Goal: Task Accomplishment & Management: Manage account settings

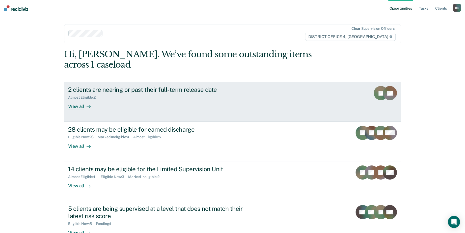
click at [77, 100] on div "View all" at bounding box center [82, 105] width 28 height 10
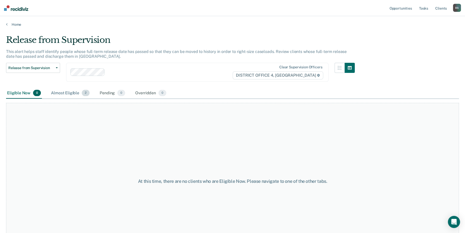
click at [75, 92] on div "Almost Eligible 2" at bounding box center [70, 93] width 41 height 11
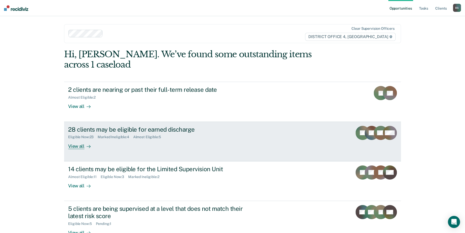
click at [73, 139] on div "View all" at bounding box center [82, 144] width 28 height 10
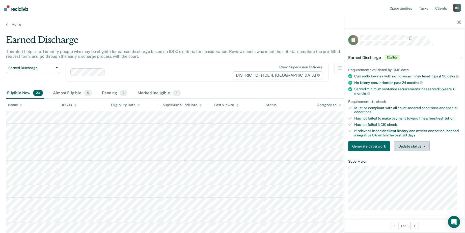
click at [423, 147] on icon "button" at bounding box center [424, 146] width 2 height 1
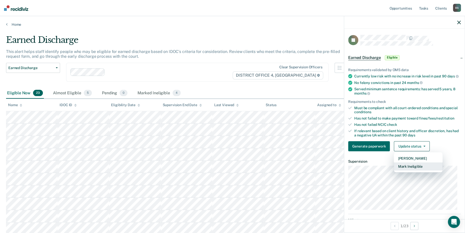
click at [417, 169] on button "Mark Ineligible" at bounding box center [417, 166] width 49 height 8
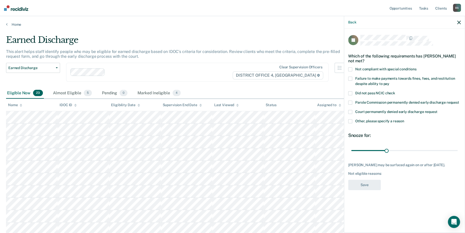
click at [350, 78] on span at bounding box center [350, 79] width 4 height 4
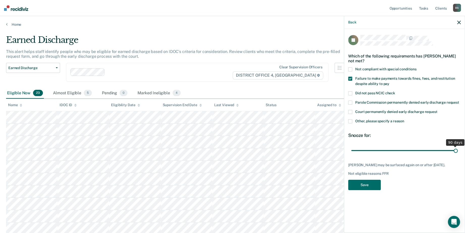
drag, startPoint x: 386, startPoint y: 150, endPoint x: 469, endPoint y: 152, distance: 82.7
type input "90"
click at [457, 152] on input "range" at bounding box center [404, 150] width 106 height 9
click at [361, 187] on button "Save" at bounding box center [364, 185] width 33 height 10
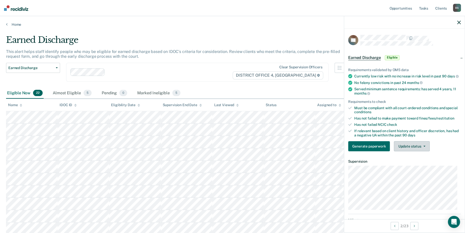
click at [414, 151] on button "Update status" at bounding box center [411, 146] width 36 height 10
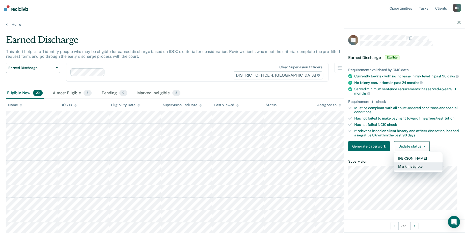
click at [417, 170] on button "Mark Ineligible" at bounding box center [417, 166] width 49 height 8
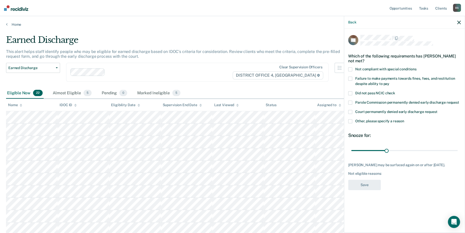
click at [351, 77] on span at bounding box center [350, 79] width 4 height 4
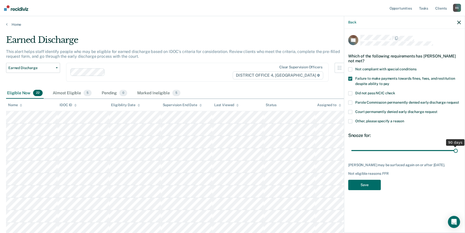
drag, startPoint x: 387, startPoint y: 150, endPoint x: 469, endPoint y: 150, distance: 81.9
type input "90"
click at [457, 150] on input "range" at bounding box center [404, 150] width 106 height 9
click at [365, 185] on button "Save" at bounding box center [364, 185] width 33 height 10
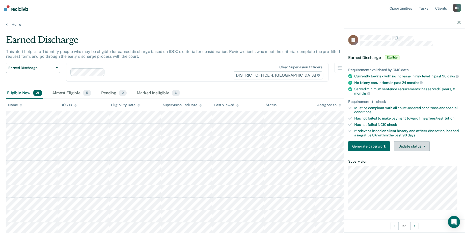
click at [405, 148] on button "Update status" at bounding box center [411, 146] width 36 height 10
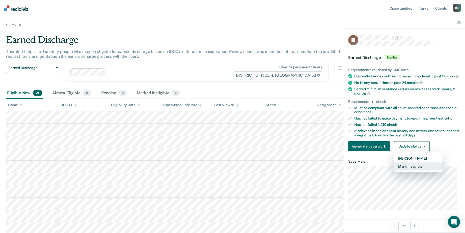
click at [407, 170] on button "Mark Ineligible" at bounding box center [417, 166] width 49 height 8
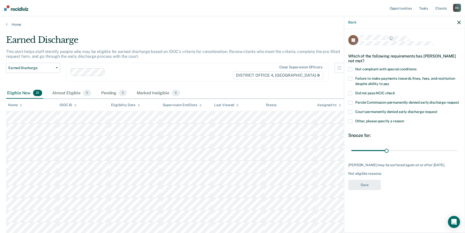
click at [349, 70] on span at bounding box center [350, 69] width 4 height 4
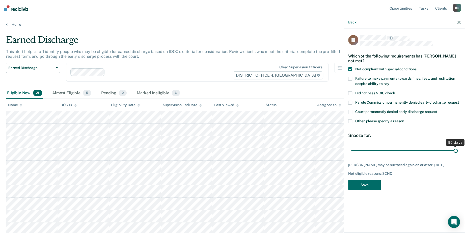
drag, startPoint x: 387, startPoint y: 151, endPoint x: 469, endPoint y: 145, distance: 82.1
type input "90"
click at [457, 146] on input "range" at bounding box center [404, 150] width 106 height 9
click at [360, 184] on button "Save" at bounding box center [364, 185] width 33 height 10
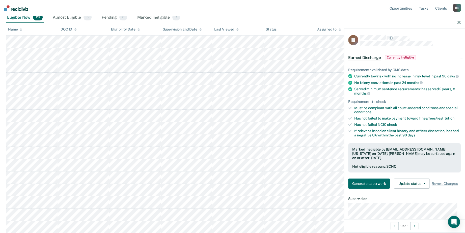
scroll to position [101, 0]
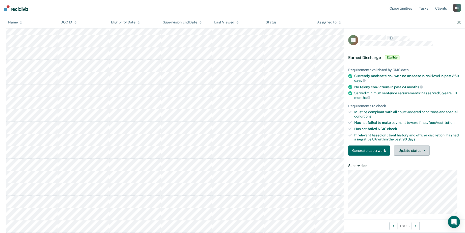
click at [408, 148] on button "Update status" at bounding box center [411, 150] width 36 height 10
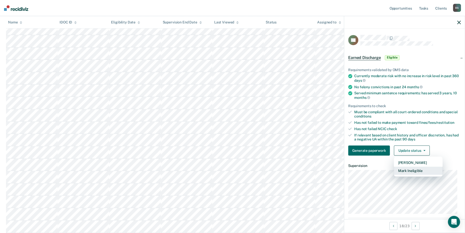
click at [407, 170] on button "Mark Ineligible" at bounding box center [417, 171] width 49 height 8
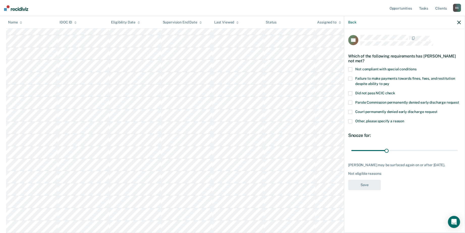
click at [350, 68] on span at bounding box center [350, 69] width 4 height 4
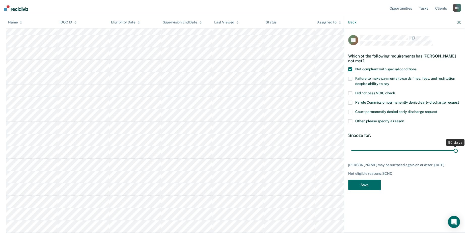
drag, startPoint x: 385, startPoint y: 149, endPoint x: 461, endPoint y: 148, distance: 76.1
type input "90"
click at [457, 148] on input "range" at bounding box center [404, 150] width 106 height 9
click at [360, 186] on button "Save" at bounding box center [364, 185] width 33 height 10
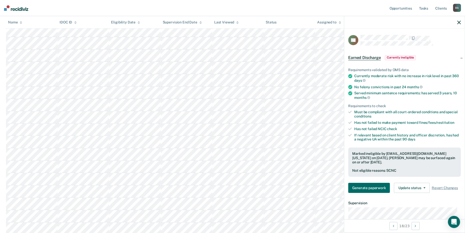
scroll to position [99, 0]
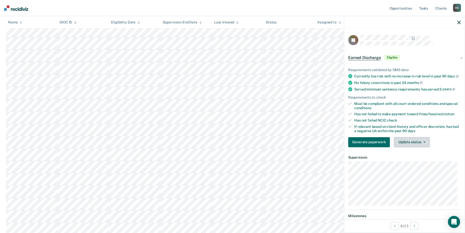
click at [413, 144] on button "Update status" at bounding box center [411, 142] width 36 height 10
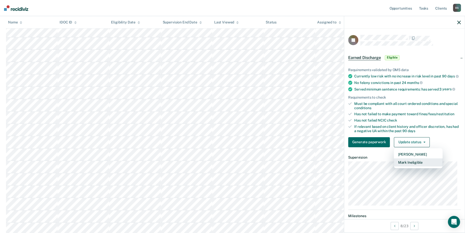
click at [414, 164] on button "Mark Ineligible" at bounding box center [417, 162] width 49 height 8
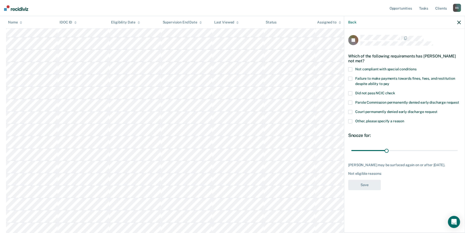
click at [350, 69] on span at bounding box center [350, 69] width 4 height 4
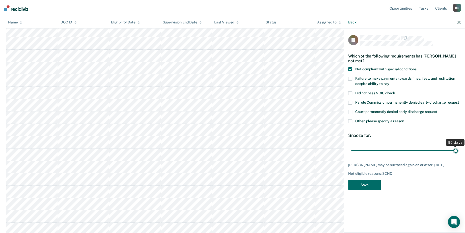
drag, startPoint x: 386, startPoint y: 149, endPoint x: 469, endPoint y: 152, distance: 82.7
type input "90"
click at [457, 152] on input "range" at bounding box center [404, 150] width 106 height 9
click at [370, 187] on button "Save" at bounding box center [364, 185] width 33 height 10
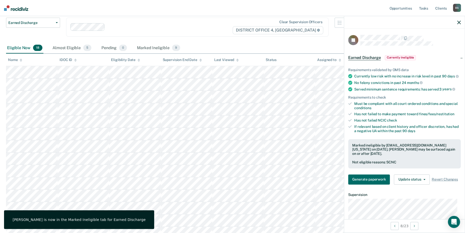
scroll to position [0, 0]
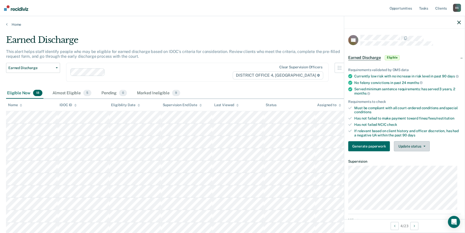
click at [425, 149] on button "Update status" at bounding box center [411, 146] width 36 height 10
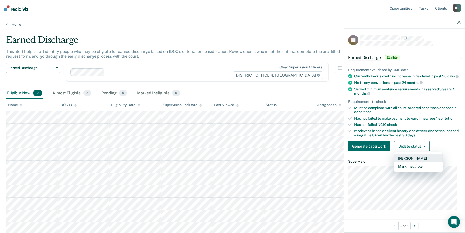
click at [418, 161] on button "[PERSON_NAME]" at bounding box center [417, 158] width 49 height 8
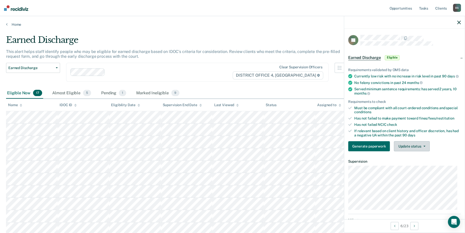
click at [411, 148] on button "Update status" at bounding box center [411, 146] width 36 height 10
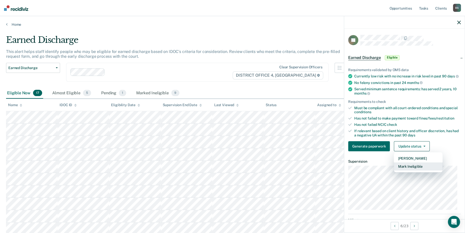
click at [416, 169] on button "Mark Ineligible" at bounding box center [417, 166] width 49 height 8
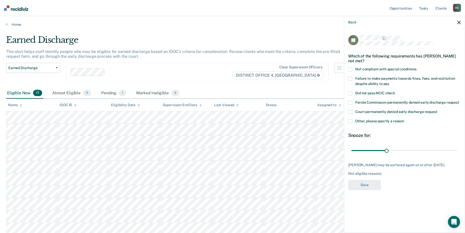
click at [349, 67] on span at bounding box center [350, 69] width 4 height 4
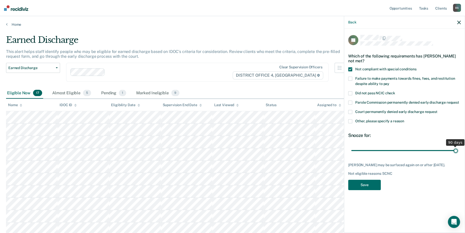
drag, startPoint x: 387, startPoint y: 145, endPoint x: 469, endPoint y: 144, distance: 81.4
type input "90"
click at [457, 146] on input "range" at bounding box center [404, 150] width 106 height 9
click at [362, 180] on button "Save" at bounding box center [364, 185] width 33 height 10
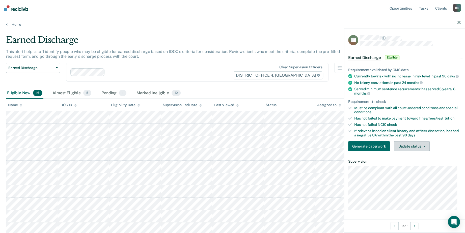
click at [424, 148] on button "Update status" at bounding box center [411, 146] width 36 height 10
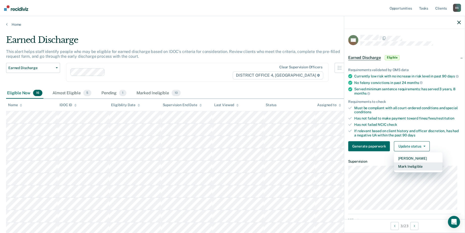
click at [410, 168] on button "Mark Ineligible" at bounding box center [417, 166] width 49 height 8
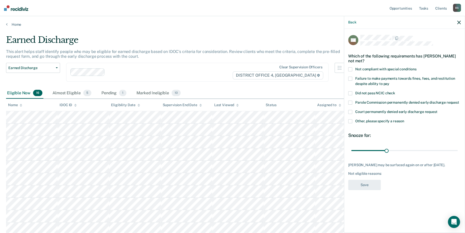
click at [350, 69] on span at bounding box center [350, 69] width 4 height 4
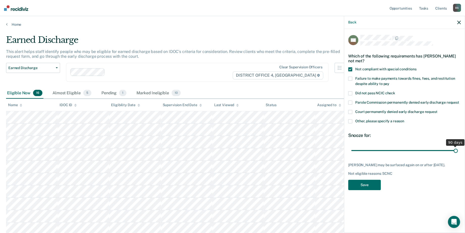
drag, startPoint x: 387, startPoint y: 150, endPoint x: 469, endPoint y: 153, distance: 82.0
type input "90"
click at [457, 153] on input "range" at bounding box center [404, 150] width 106 height 9
click at [367, 186] on button "Save" at bounding box center [364, 185] width 33 height 10
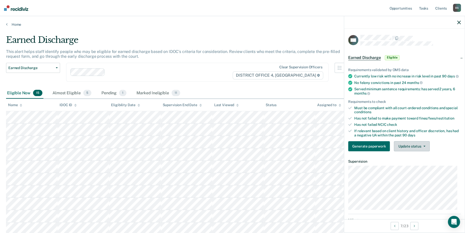
click at [424, 149] on button "Update status" at bounding box center [411, 146] width 36 height 10
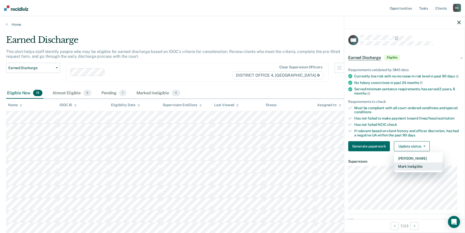
click at [408, 169] on button "Mark Ineligible" at bounding box center [417, 166] width 49 height 8
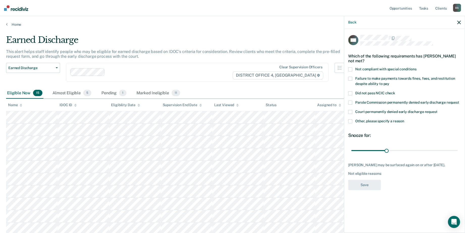
click at [350, 68] on span at bounding box center [350, 69] width 4 height 4
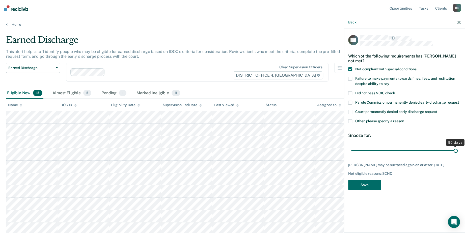
drag, startPoint x: 386, startPoint y: 150, endPoint x: 469, endPoint y: 149, distance: 82.4
type input "90"
click at [457, 149] on input "range" at bounding box center [404, 150] width 106 height 9
click at [367, 182] on button "Save" at bounding box center [364, 185] width 33 height 10
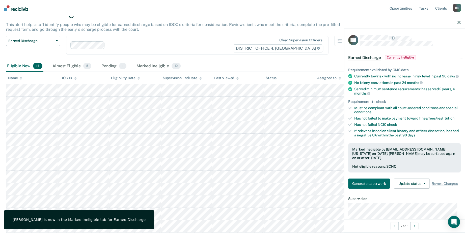
scroll to position [76, 0]
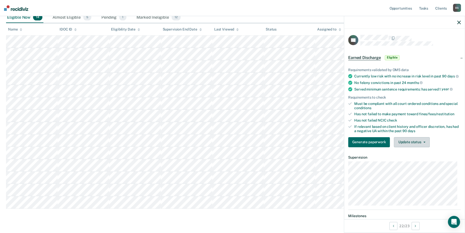
click at [423, 143] on icon "button" at bounding box center [424, 142] width 2 height 1
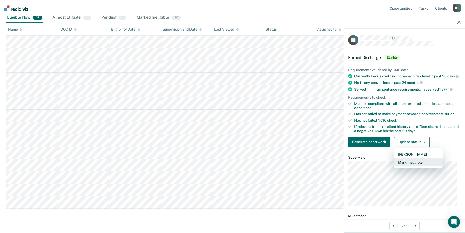
click at [409, 164] on button "Mark Ineligible" at bounding box center [417, 162] width 49 height 8
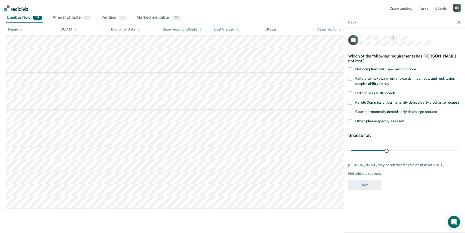
click at [350, 68] on span at bounding box center [350, 69] width 4 height 4
drag, startPoint x: 386, startPoint y: 149, endPoint x: 450, endPoint y: 156, distance: 65.2
type input "90"
click at [457, 150] on input "range" at bounding box center [404, 150] width 106 height 9
click at [366, 183] on button "Save" at bounding box center [364, 185] width 33 height 10
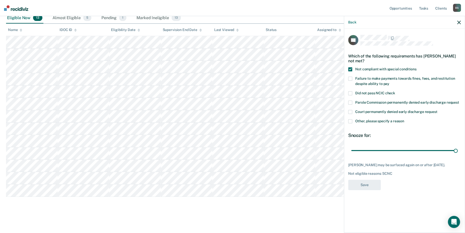
scroll to position [75, 0]
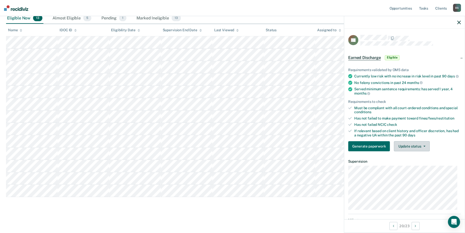
click at [418, 149] on button "Update status" at bounding box center [411, 146] width 36 height 10
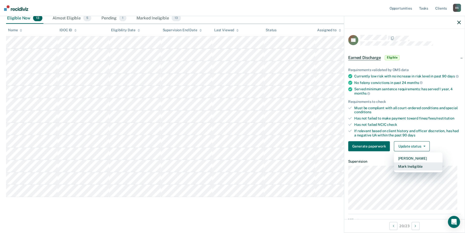
click at [407, 170] on button "Mark Ineligible" at bounding box center [417, 166] width 49 height 8
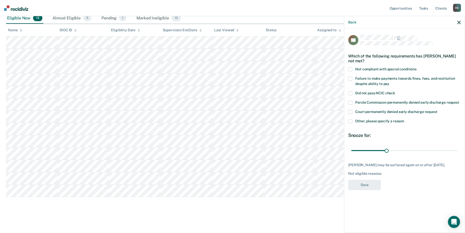
click at [351, 68] on span at bounding box center [350, 69] width 4 height 4
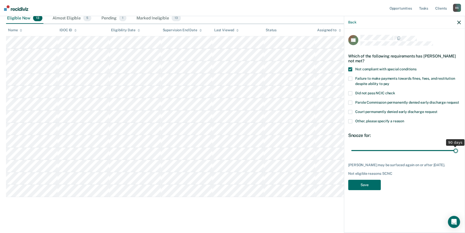
drag, startPoint x: 387, startPoint y: 150, endPoint x: 469, endPoint y: 145, distance: 81.8
type input "90"
click at [457, 146] on input "range" at bounding box center [404, 150] width 106 height 9
click at [368, 187] on button "Save" at bounding box center [364, 185] width 33 height 10
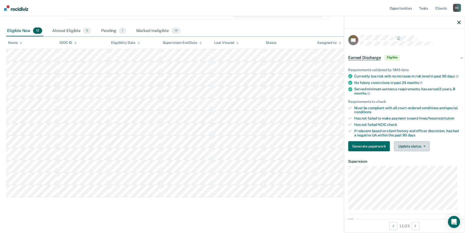
click at [423, 148] on button "Update status" at bounding box center [411, 146] width 36 height 10
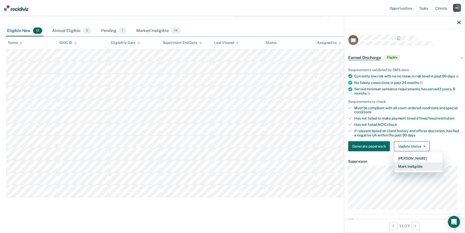
click at [416, 169] on button "Mark Ineligible" at bounding box center [417, 166] width 49 height 8
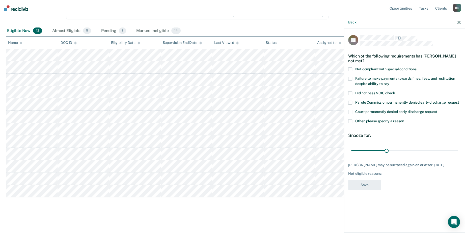
click at [350, 69] on span at bounding box center [350, 69] width 4 height 4
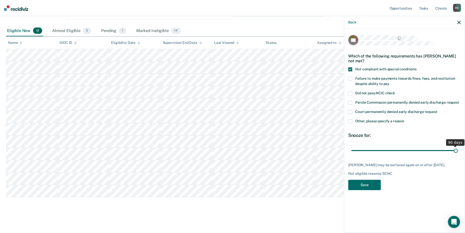
drag, startPoint x: 387, startPoint y: 150, endPoint x: 456, endPoint y: 149, distance: 69.8
type input "90"
click at [456, 149] on input "range" at bounding box center [404, 150] width 106 height 9
click at [367, 188] on button "Save" at bounding box center [364, 185] width 33 height 10
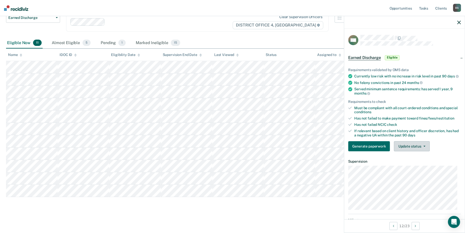
click at [414, 149] on button "Update status" at bounding box center [411, 146] width 36 height 10
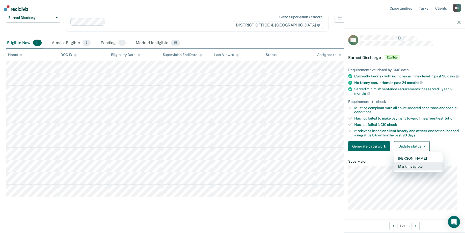
click at [414, 169] on button "Mark Ineligible" at bounding box center [417, 166] width 49 height 8
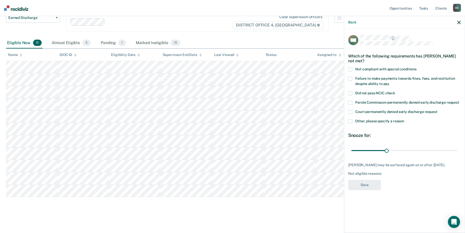
click at [351, 69] on span at bounding box center [350, 69] width 4 height 4
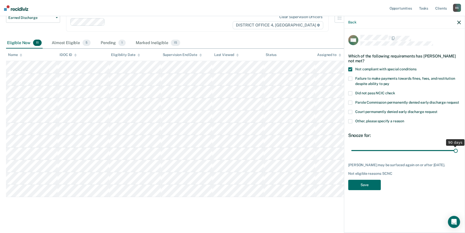
drag, startPoint x: 416, startPoint y: 148, endPoint x: 467, endPoint y: 149, distance: 50.9
type input "90"
click at [457, 149] on input "range" at bounding box center [404, 150] width 106 height 9
click at [362, 182] on button "Save" at bounding box center [364, 185] width 33 height 10
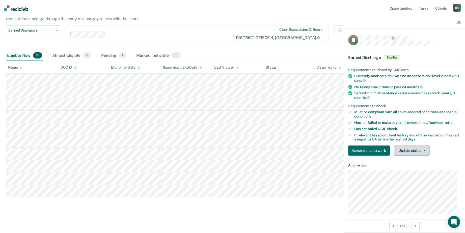
click at [425, 148] on button "Update status" at bounding box center [411, 150] width 36 height 10
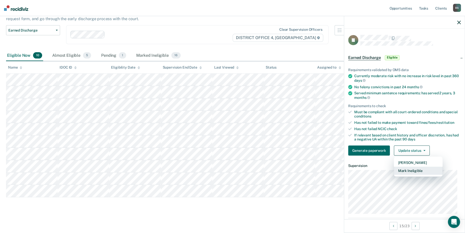
click at [407, 168] on button "Mark Ineligible" at bounding box center [417, 171] width 49 height 8
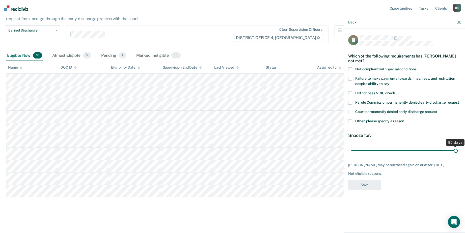
drag, startPoint x: 387, startPoint y: 149, endPoint x: 469, endPoint y: 150, distance: 81.9
type input "90"
click at [457, 150] on input "range" at bounding box center [404, 150] width 106 height 9
click at [349, 66] on div "Which of the following requirements has [PERSON_NAME] not met?" at bounding box center [404, 59] width 112 height 18
click at [351, 69] on span at bounding box center [350, 69] width 4 height 4
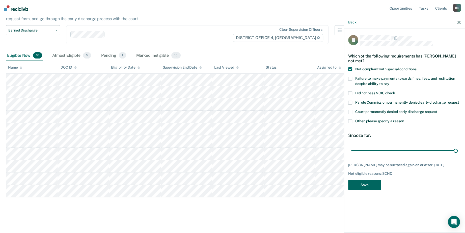
click at [362, 185] on button "Save" at bounding box center [364, 185] width 33 height 10
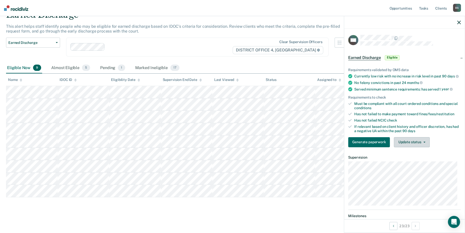
click at [425, 145] on button "Update status" at bounding box center [411, 142] width 36 height 10
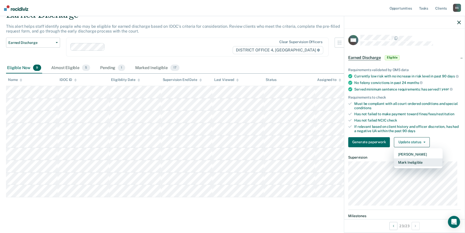
click at [415, 163] on button "Mark Ineligible" at bounding box center [417, 162] width 49 height 8
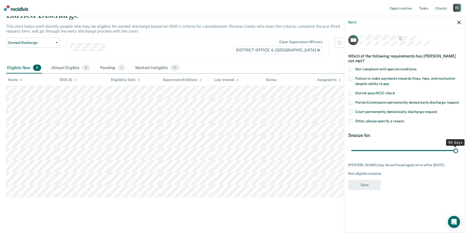
drag, startPoint x: 388, startPoint y: 149, endPoint x: 462, endPoint y: 151, distance: 73.9
type input "90"
click at [457, 151] on input "range" at bounding box center [404, 150] width 106 height 9
click at [350, 68] on span at bounding box center [350, 69] width 4 height 4
click at [365, 187] on button "Save" at bounding box center [364, 185] width 33 height 10
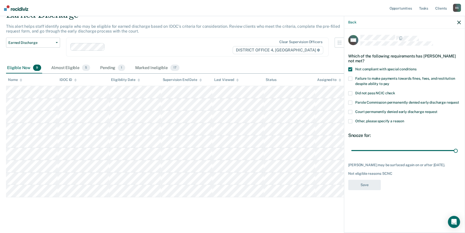
scroll to position [13, 0]
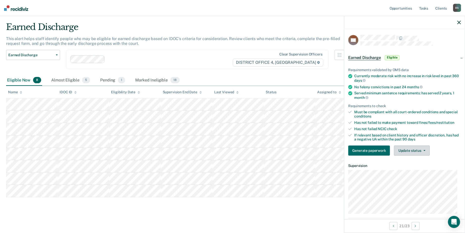
click at [423, 150] on icon "button" at bounding box center [424, 150] width 2 height 1
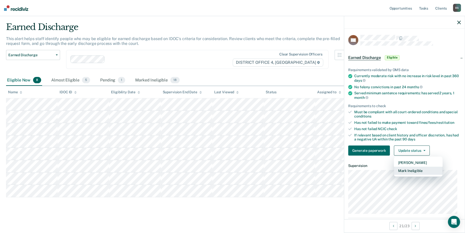
click at [415, 169] on button "Mark Ineligible" at bounding box center [417, 171] width 49 height 8
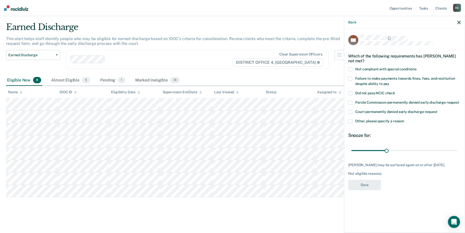
click at [350, 70] on span at bounding box center [350, 69] width 4 height 4
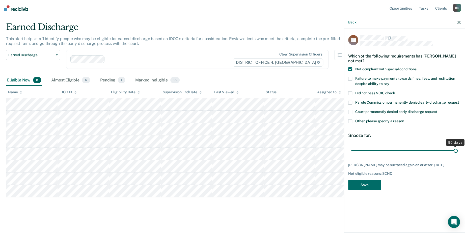
drag, startPoint x: 386, startPoint y: 150, endPoint x: 459, endPoint y: 153, distance: 72.7
type input "90"
click at [457, 153] on input "range" at bounding box center [404, 150] width 106 height 9
click at [360, 182] on button "Save" at bounding box center [364, 185] width 33 height 10
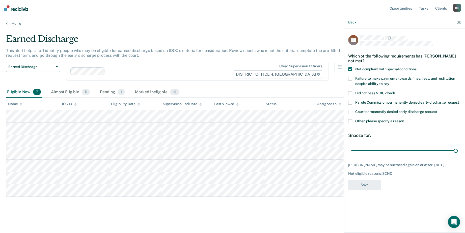
scroll to position [1, 0]
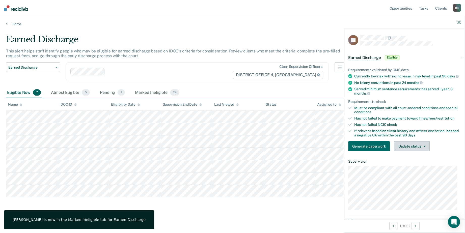
click at [423, 147] on icon "button" at bounding box center [424, 146] width 2 height 1
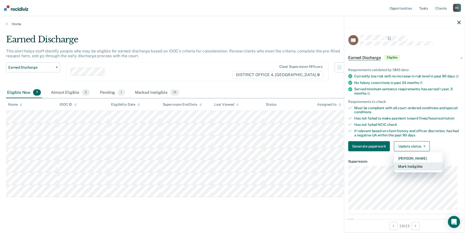
click at [409, 168] on button "Mark Ineligible" at bounding box center [417, 166] width 49 height 8
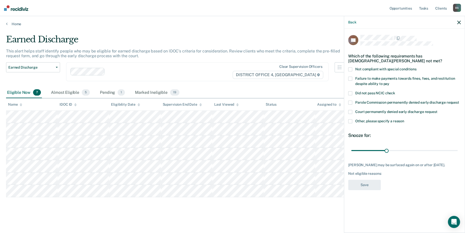
click at [350, 68] on span at bounding box center [350, 69] width 4 height 4
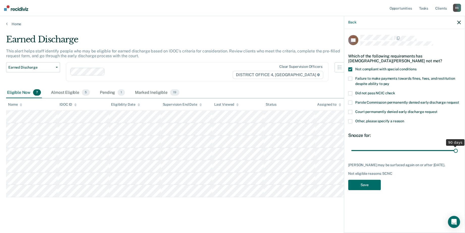
drag, startPoint x: 386, startPoint y: 149, endPoint x: 463, endPoint y: 150, distance: 77.4
type input "90"
click at [457, 150] on input "range" at bounding box center [404, 150] width 106 height 9
click at [362, 187] on button "Save" at bounding box center [364, 185] width 33 height 10
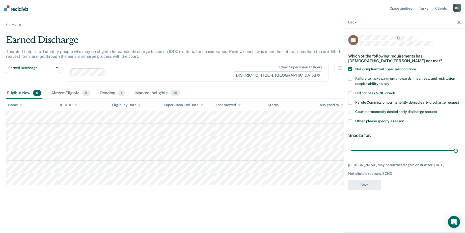
scroll to position [0, 0]
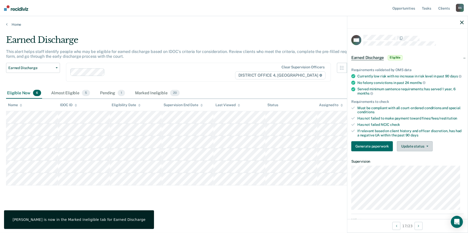
click at [427, 148] on button "Update status" at bounding box center [415, 146] width 36 height 10
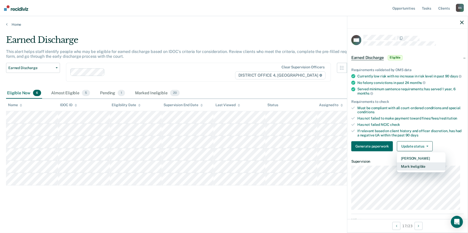
click at [408, 168] on button "Mark Ineligible" at bounding box center [421, 166] width 49 height 8
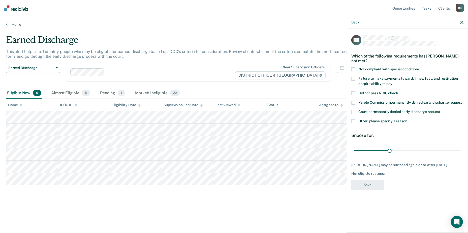
click at [354, 68] on span at bounding box center [353, 69] width 4 height 4
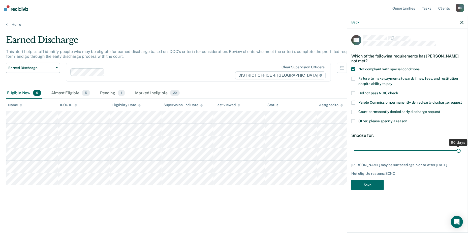
drag, startPoint x: 389, startPoint y: 150, endPoint x: 469, endPoint y: 149, distance: 79.4
type input "90"
click at [461, 149] on input "range" at bounding box center [407, 150] width 106 height 9
click at [365, 183] on button "Save" at bounding box center [367, 185] width 33 height 10
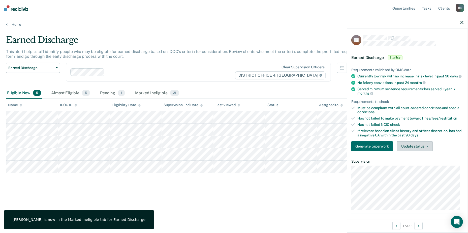
click at [426, 147] on icon "button" at bounding box center [427, 146] width 2 height 1
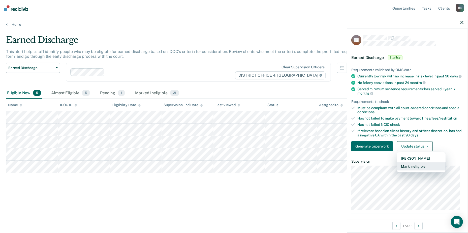
click at [419, 169] on button "Mark Ineligible" at bounding box center [421, 166] width 49 height 8
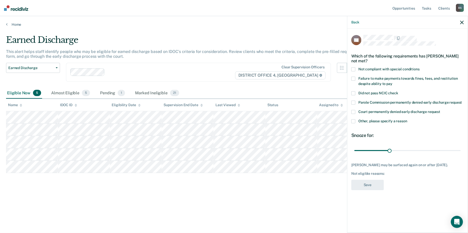
click at [354, 68] on span at bounding box center [353, 69] width 4 height 4
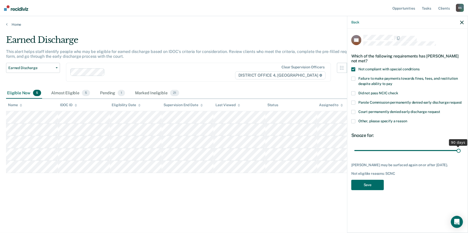
drag, startPoint x: 390, startPoint y: 150, endPoint x: 469, endPoint y: 151, distance: 78.4
type input "90"
click at [461, 151] on input "range" at bounding box center [407, 150] width 106 height 9
click at [367, 184] on button "Save" at bounding box center [367, 185] width 33 height 10
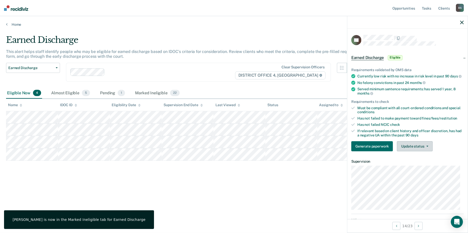
click at [427, 148] on button "Update status" at bounding box center [415, 146] width 36 height 10
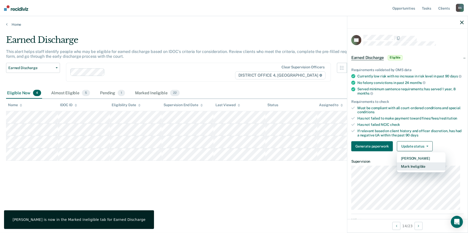
click at [425, 167] on button "Mark Ineligible" at bounding box center [421, 166] width 49 height 8
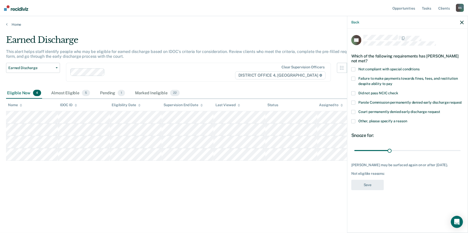
click at [354, 69] on span at bounding box center [353, 69] width 4 height 4
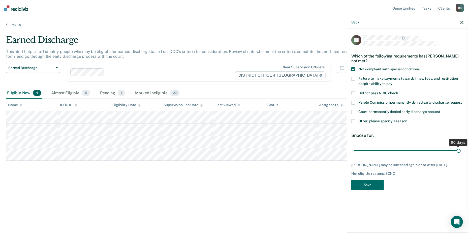
drag, startPoint x: 389, startPoint y: 151, endPoint x: 469, endPoint y: 152, distance: 79.1
type input "90"
click at [461, 152] on input "range" at bounding box center [407, 150] width 106 height 9
click at [369, 188] on button "Save" at bounding box center [367, 185] width 33 height 10
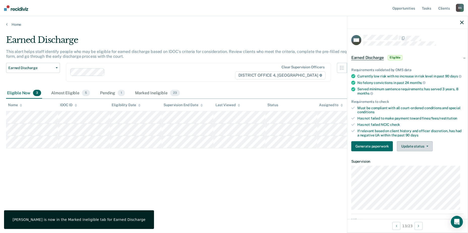
click at [426, 147] on icon "button" at bounding box center [427, 146] width 2 height 1
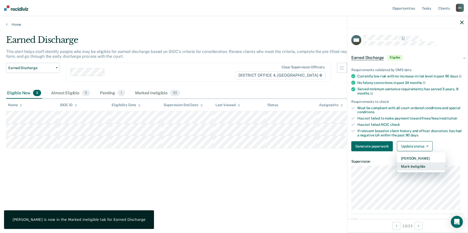
click at [418, 170] on button "Mark Ineligible" at bounding box center [421, 166] width 49 height 8
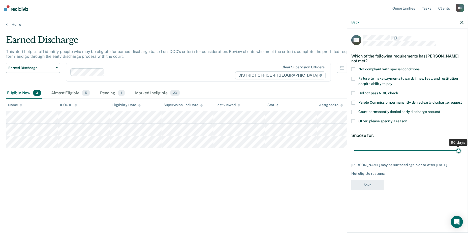
drag, startPoint x: 390, startPoint y: 149, endPoint x: 462, endPoint y: 151, distance: 72.6
type input "90"
click at [461, 151] on input "range" at bounding box center [407, 150] width 106 height 9
click at [353, 68] on span at bounding box center [353, 69] width 4 height 4
click at [371, 184] on button "Save" at bounding box center [367, 185] width 33 height 10
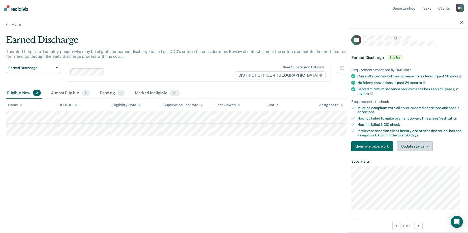
click at [428, 148] on button "Update status" at bounding box center [415, 146] width 36 height 10
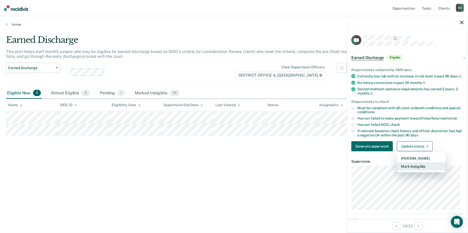
click at [418, 168] on button "Mark Ineligible" at bounding box center [421, 166] width 49 height 8
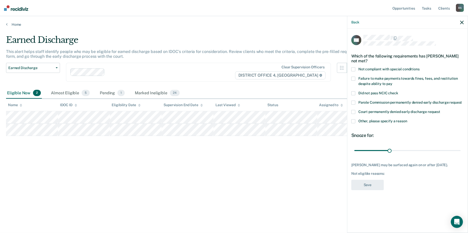
click at [352, 69] on span at bounding box center [353, 69] width 4 height 4
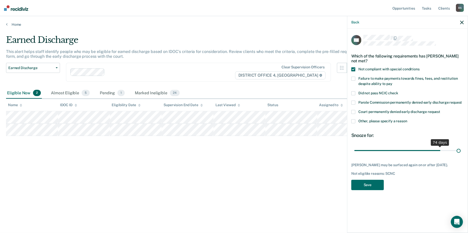
drag, startPoint x: 399, startPoint y: 150, endPoint x: 469, endPoint y: 151, distance: 69.8
type input "90"
click at [461, 151] on input "range" at bounding box center [407, 150] width 106 height 9
click at [364, 182] on button "Save" at bounding box center [367, 185] width 33 height 10
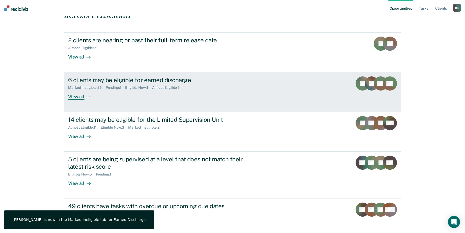
scroll to position [50, 0]
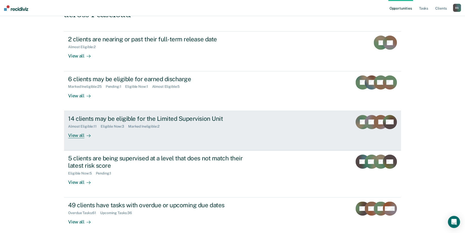
click at [79, 128] on div "View all" at bounding box center [82, 133] width 28 height 10
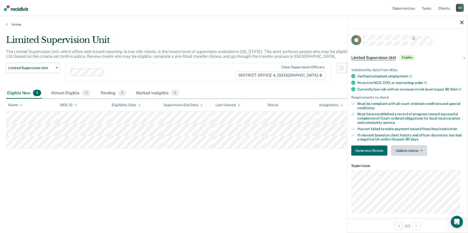
click at [422, 152] on button "Update status" at bounding box center [409, 150] width 36 height 10
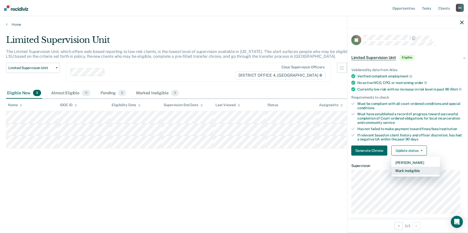
click at [415, 174] on button "Mark Ineligible" at bounding box center [415, 171] width 49 height 8
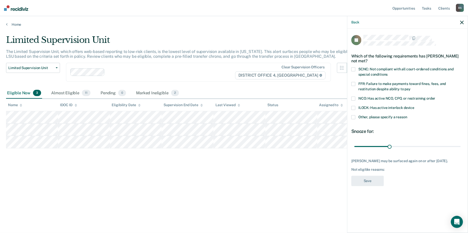
click at [353, 83] on span at bounding box center [353, 84] width 4 height 4
click at [355, 68] on span at bounding box center [353, 69] width 4 height 4
click at [369, 184] on button "Save" at bounding box center [367, 181] width 33 height 10
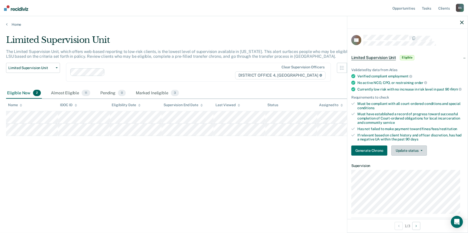
click at [421, 151] on icon "button" at bounding box center [422, 150] width 2 height 1
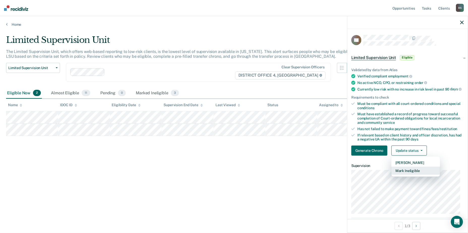
click at [416, 172] on button "Mark Ineligible" at bounding box center [415, 171] width 49 height 8
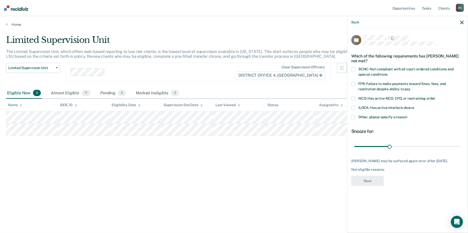
click at [354, 69] on span at bounding box center [353, 69] width 4 height 4
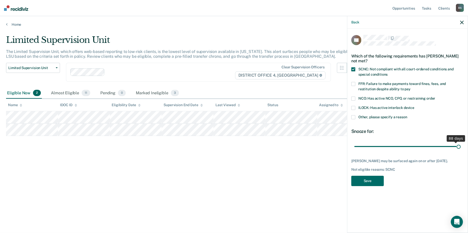
drag, startPoint x: 390, startPoint y: 145, endPoint x: 463, endPoint y: 148, distance: 73.4
type input "90"
click at [461, 148] on input "range" at bounding box center [407, 146] width 106 height 9
click at [366, 179] on button "Save" at bounding box center [367, 181] width 33 height 10
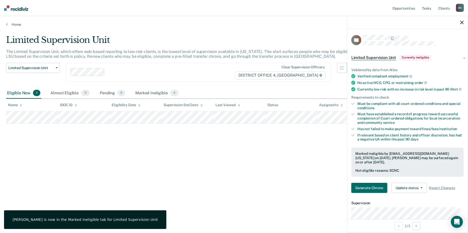
click at [21, 91] on div "Eligible Now 1" at bounding box center [23, 93] width 35 height 11
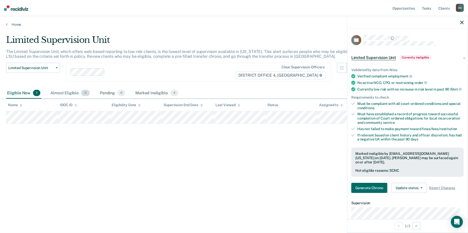
click at [69, 93] on div "Almost Eligible 11" at bounding box center [69, 93] width 41 height 11
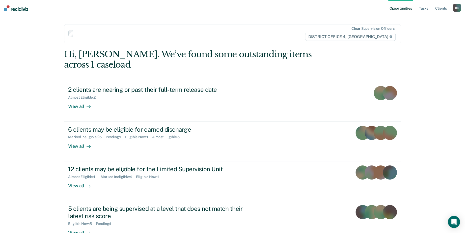
scroll to position [50, 0]
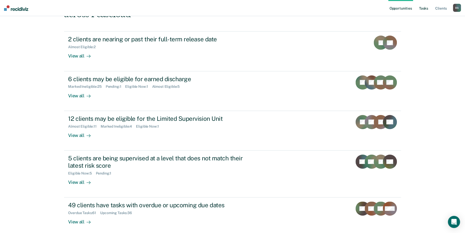
click at [424, 8] on link "Tasks" at bounding box center [423, 8] width 11 height 16
